Goal: Information Seeking & Learning: Learn about a topic

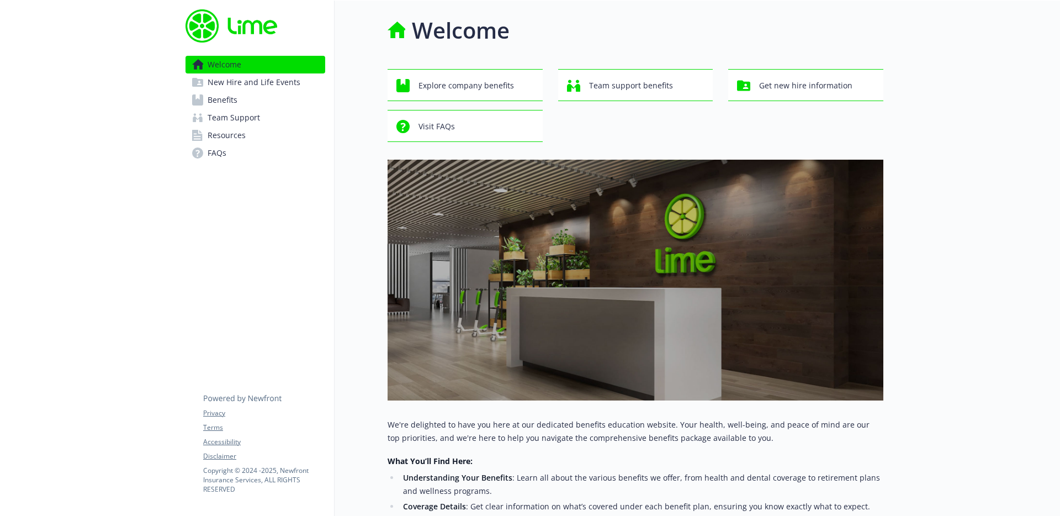
scroll to position [8, 0]
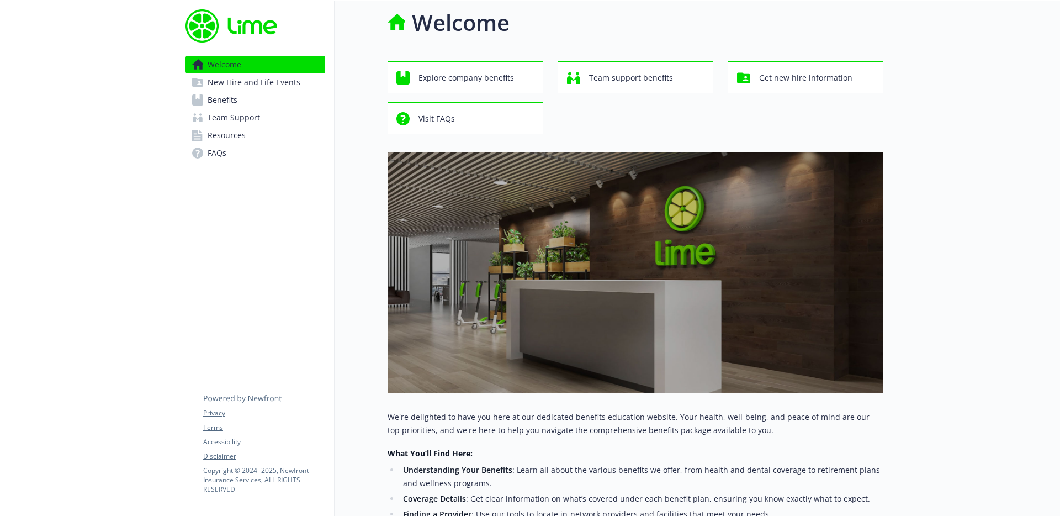
click at [220, 95] on span "Benefits" at bounding box center [223, 100] width 30 height 18
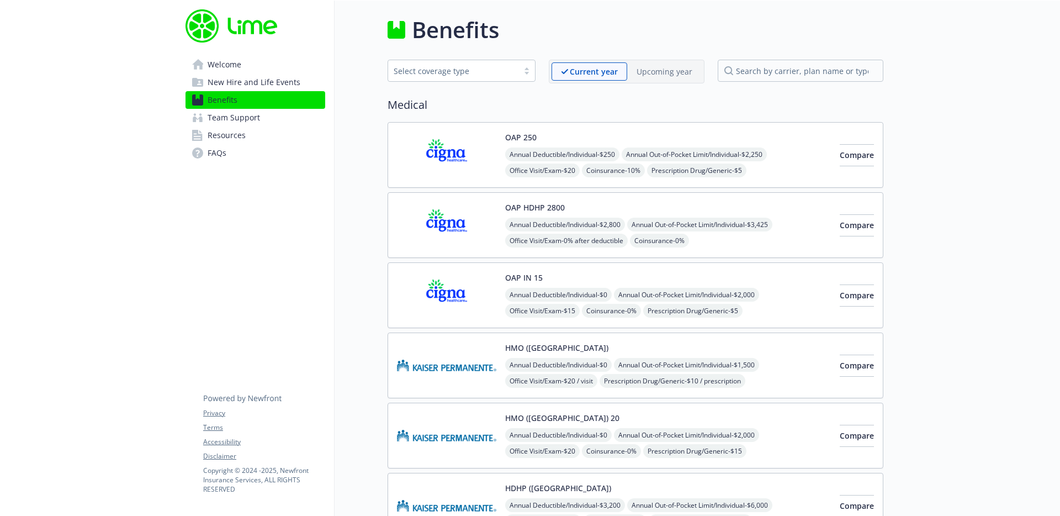
scroll to position [8, 0]
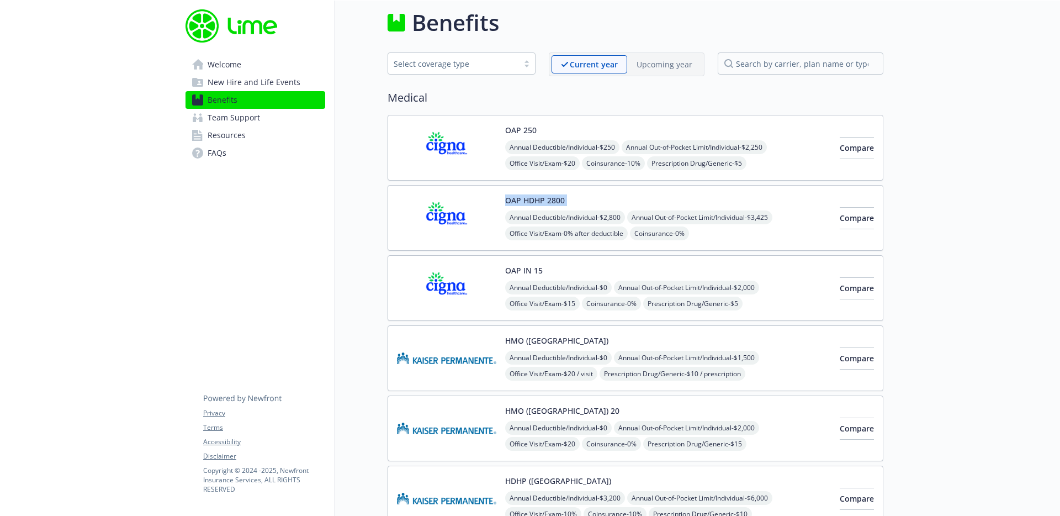
copy div "OAP HDHP 2800"
drag, startPoint x: 577, startPoint y: 199, endPoint x: 507, endPoint y: 200, distance: 69.6
click at [507, 200] on div "OAP HDHP 2800 Annual Deductible/Individual - $2,800 Annual Out-of-Pocket Limit/…" at bounding box center [668, 217] width 326 height 47
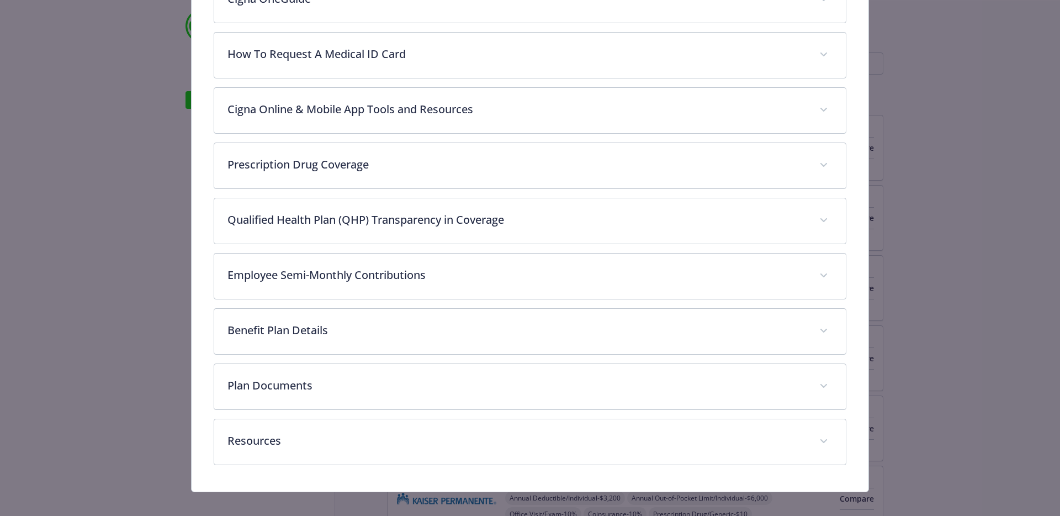
scroll to position [538, 0]
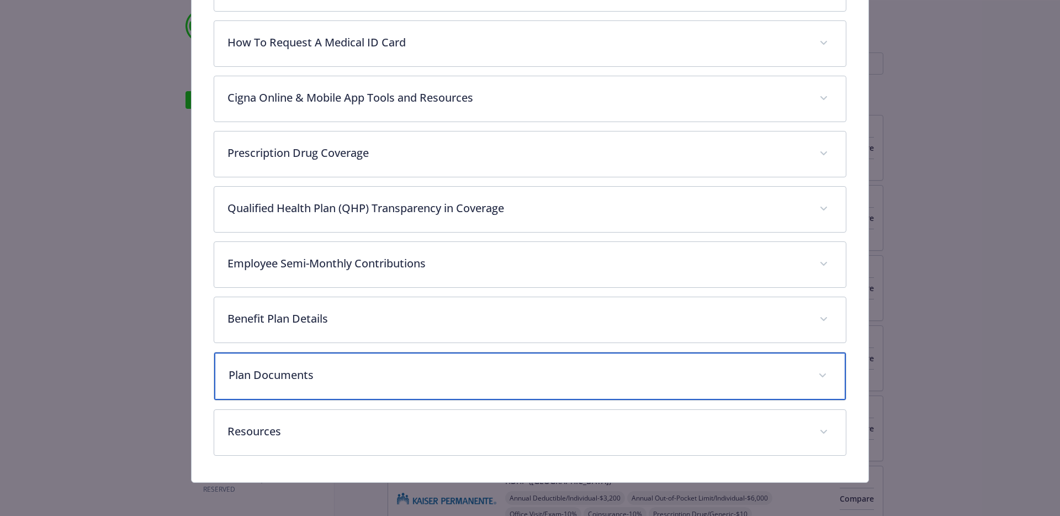
click at [415, 358] on div "Plan Documents" at bounding box center [530, 375] width 632 height 47
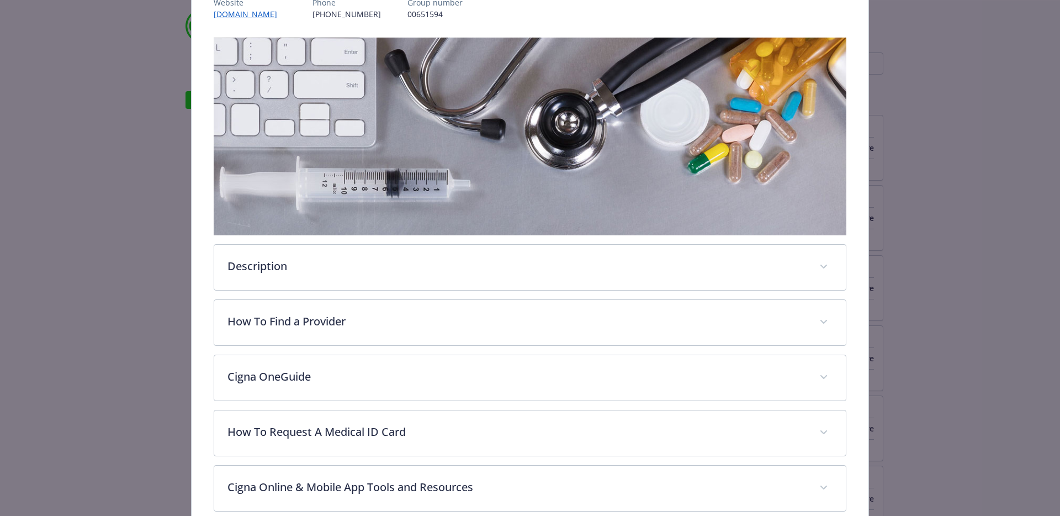
scroll to position [151, 0]
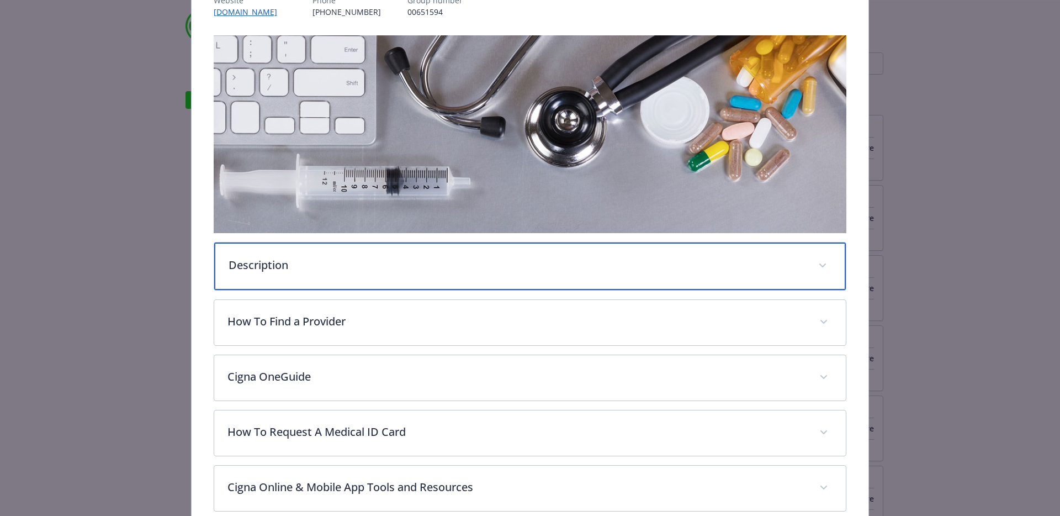
click at [367, 274] on div "Description" at bounding box center [530, 265] width 632 height 47
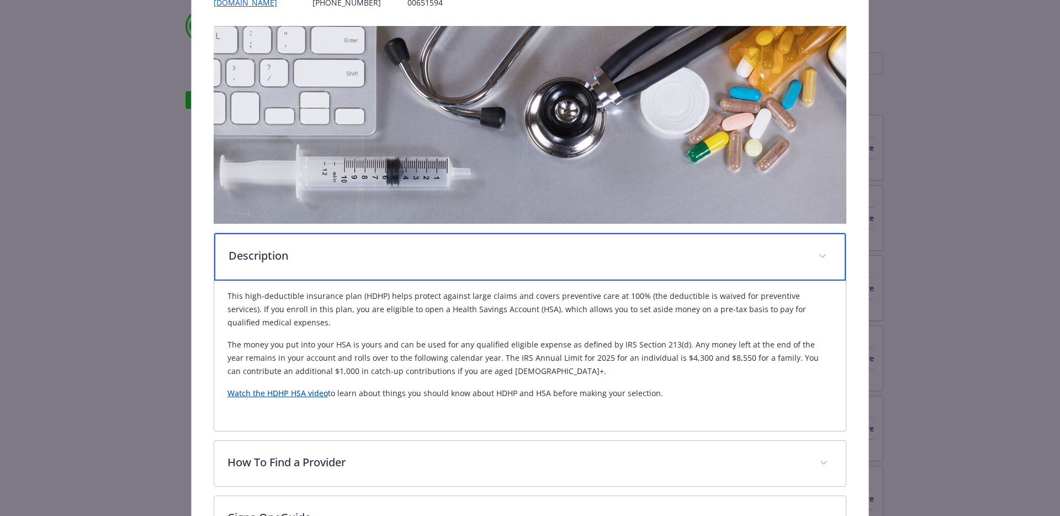
scroll to position [161, 0]
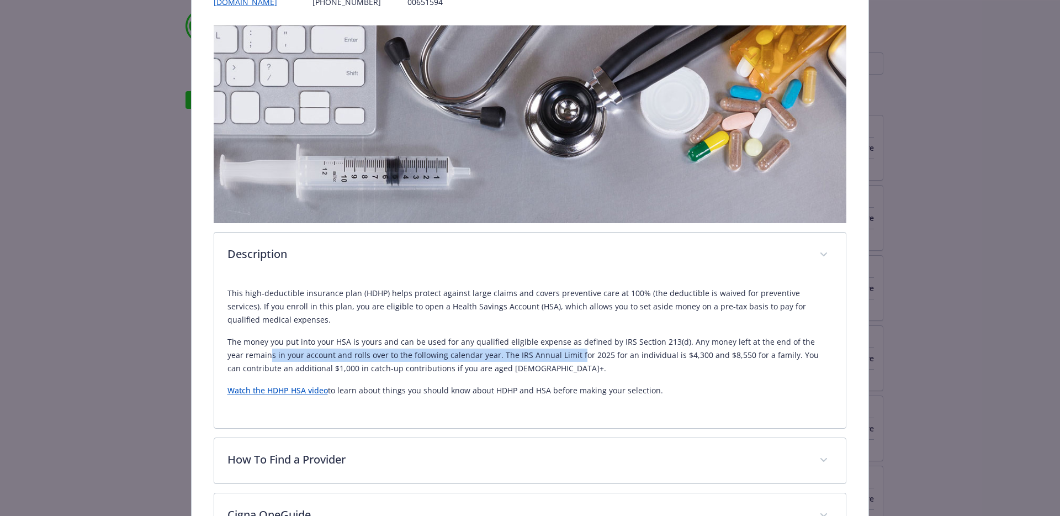
drag, startPoint x: 255, startPoint y: 361, endPoint x: 558, endPoint y: 352, distance: 303.9
click at [558, 352] on p "The money you put into your HSA is yours and can be used for any qualified elig…" at bounding box center [531, 355] width 606 height 40
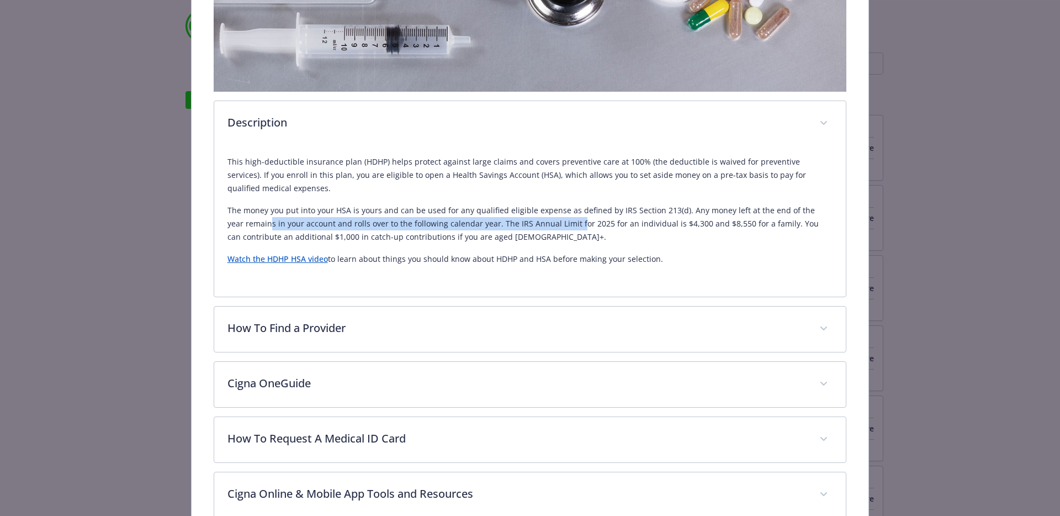
scroll to position [342, 0]
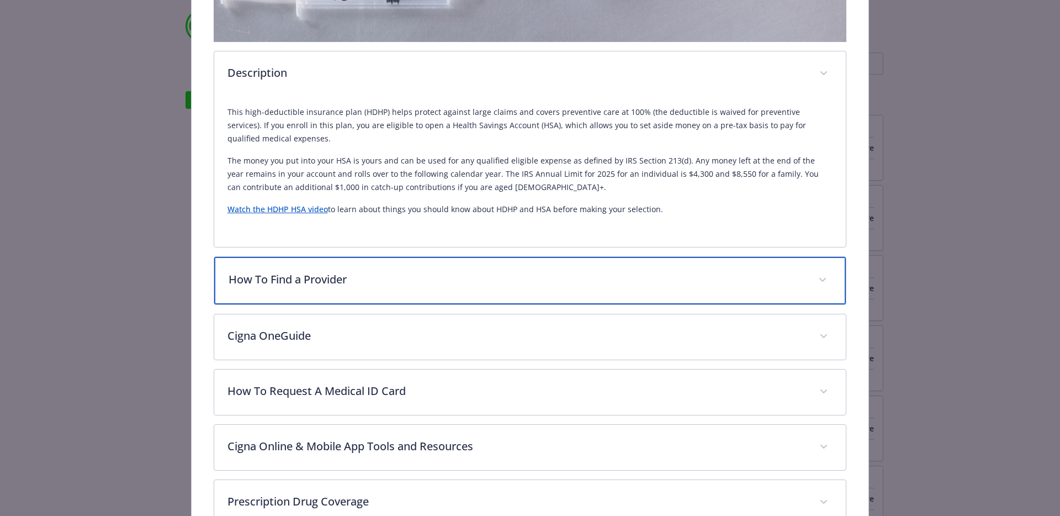
click at [473, 297] on div "How To Find a Provider" at bounding box center [530, 280] width 632 height 47
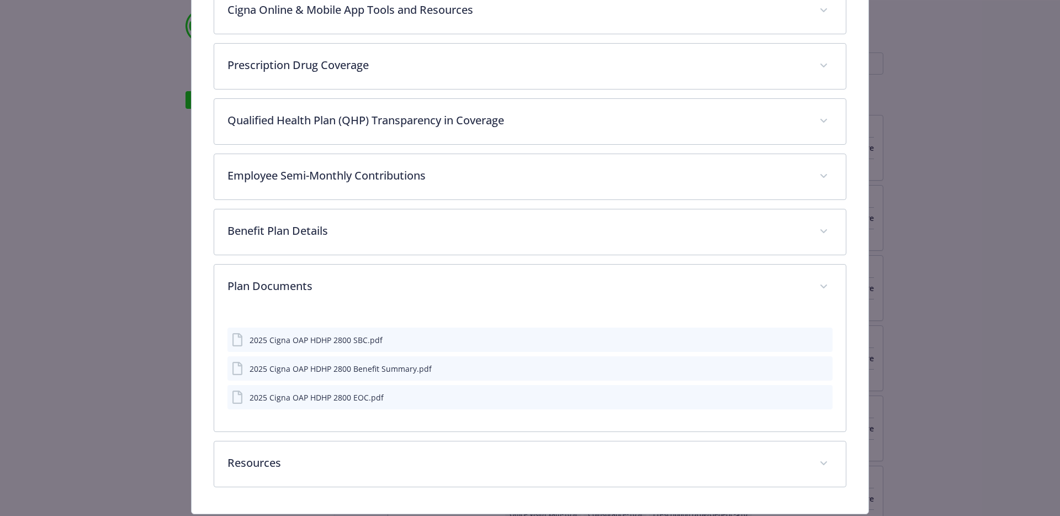
scroll to position [1015, 0]
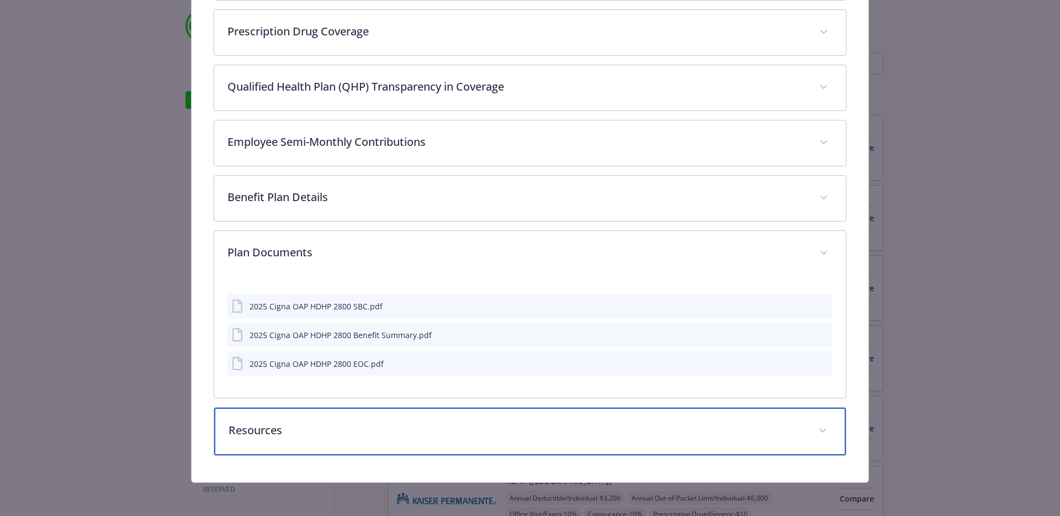
click at [810, 427] on div "Resources" at bounding box center [530, 431] width 632 height 47
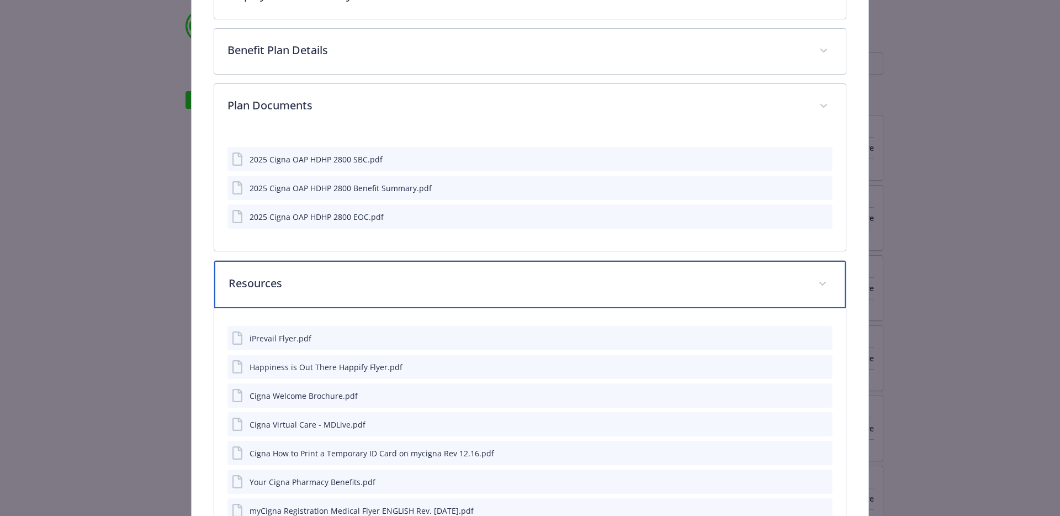
scroll to position [1150, 0]
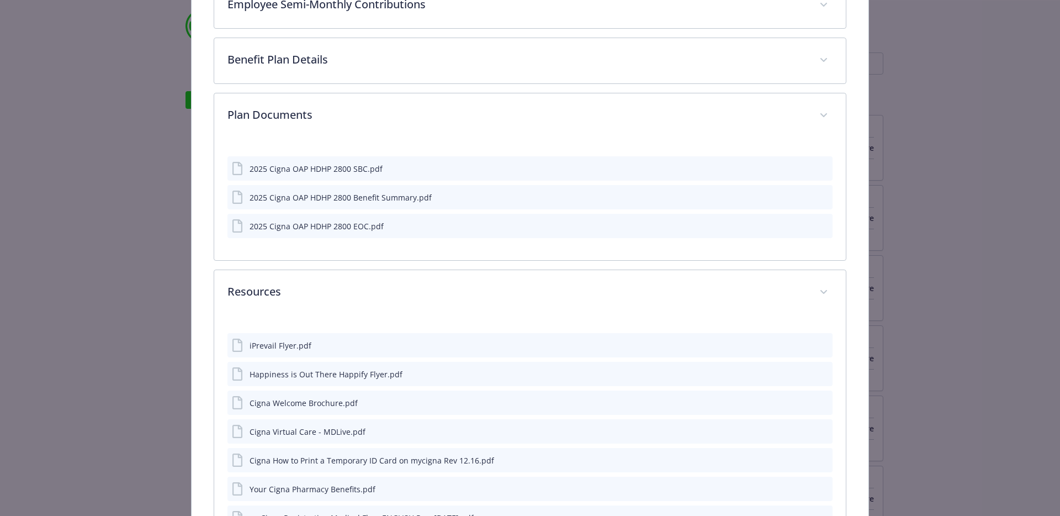
click at [821, 196] on icon "preview file" at bounding box center [822, 197] width 10 height 8
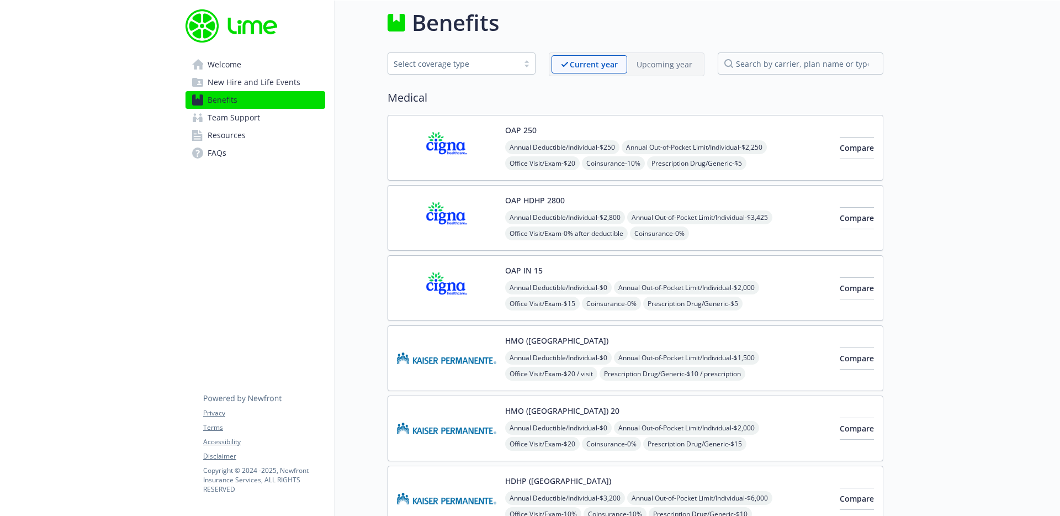
click at [654, 64] on p "Upcoming year" at bounding box center [665, 65] width 56 height 12
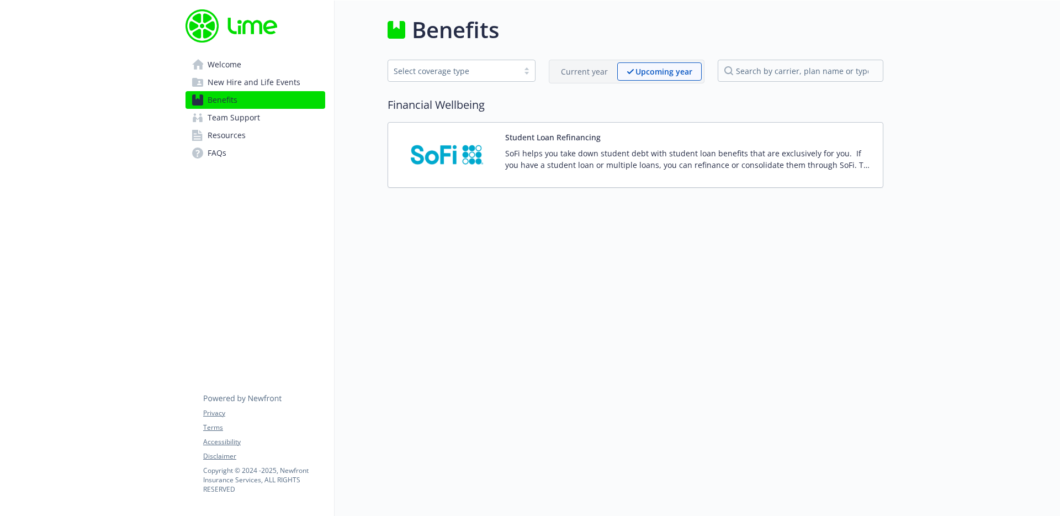
scroll to position [1, 0]
click at [586, 71] on p "Current year" at bounding box center [584, 72] width 47 height 12
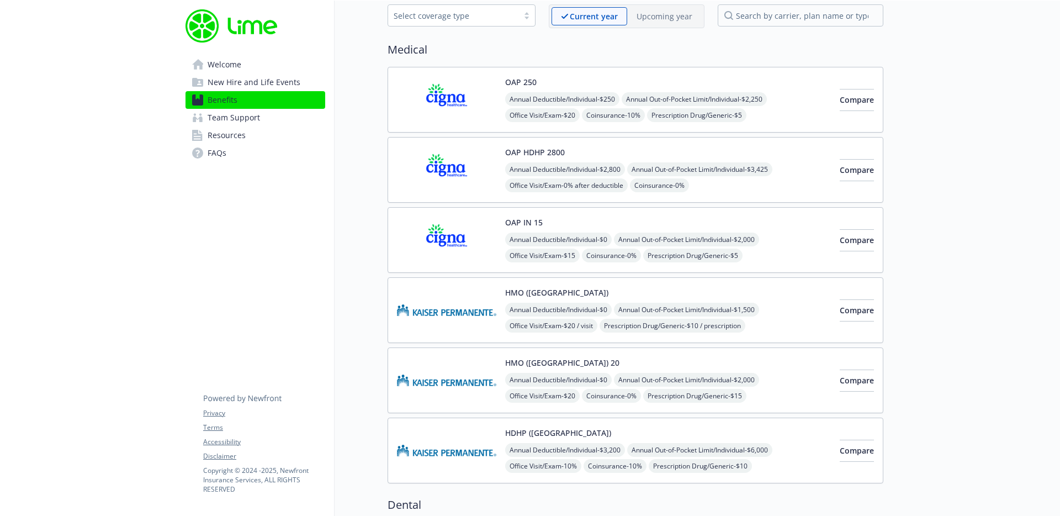
scroll to position [54, 0]
